Goal: Transaction & Acquisition: Purchase product/service

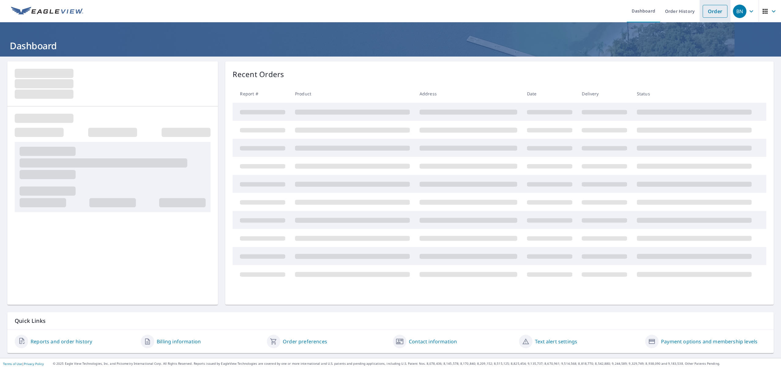
click at [718, 14] on link "Order" at bounding box center [715, 11] width 25 height 13
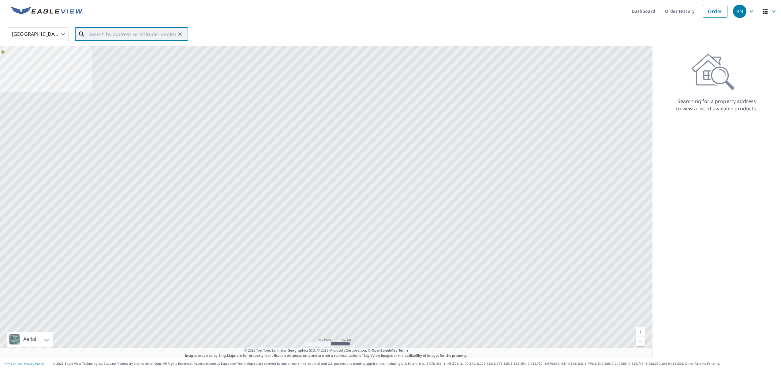
click at [135, 35] on input "text" at bounding box center [131, 34] width 87 height 17
click at [133, 55] on span "[STREET_ADDRESS]" at bounding box center [135, 51] width 96 height 7
type input "[STREET_ADDRESS]"
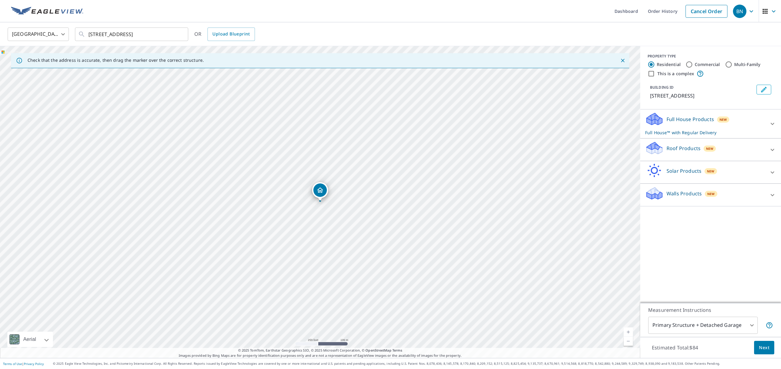
click at [761, 153] on div "Roof Products New" at bounding box center [705, 149] width 120 height 17
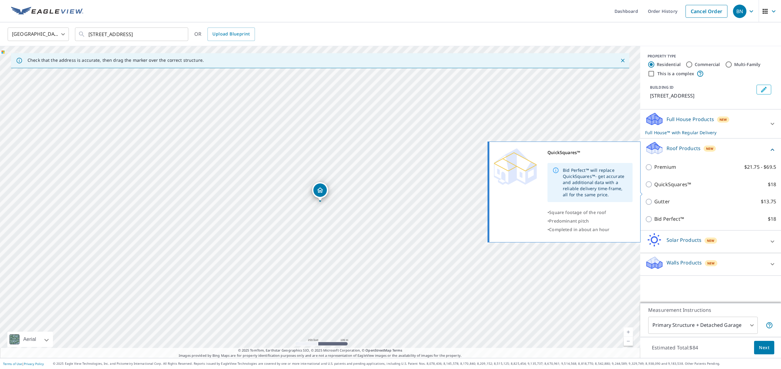
click at [659, 188] on p "QuickSquares™" at bounding box center [672, 185] width 37 height 8
click at [654, 188] on input "QuickSquares™ $18" at bounding box center [649, 184] width 9 height 7
checkbox input "true"
checkbox input "false"
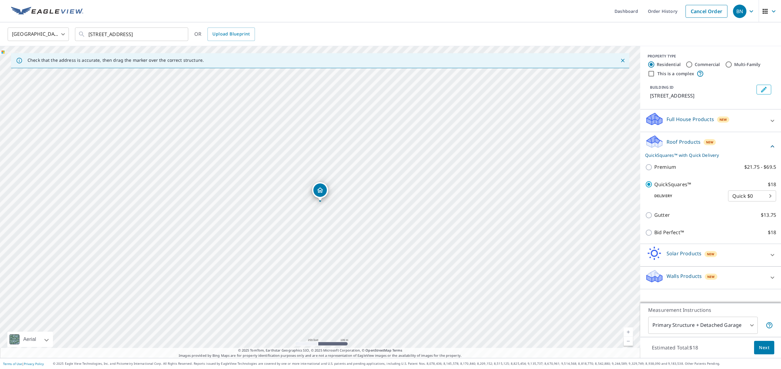
click at [767, 348] on span "Next" at bounding box center [764, 348] width 10 height 8
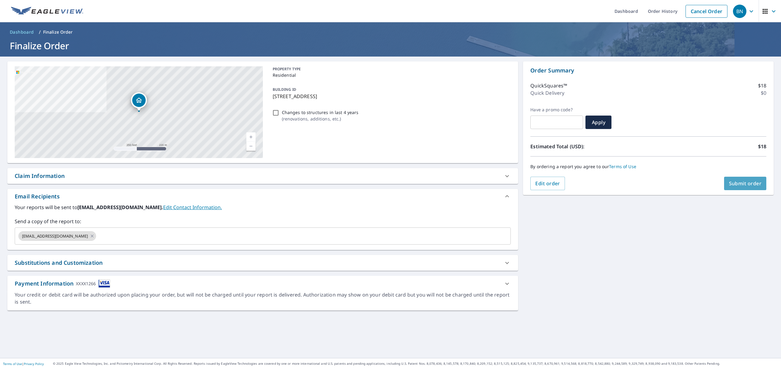
click at [751, 185] on span "Submit order" at bounding box center [745, 183] width 33 height 7
